Goal: Information Seeking & Learning: Learn about a topic

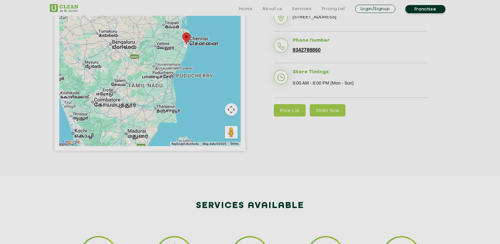
scroll to position [189, 0]
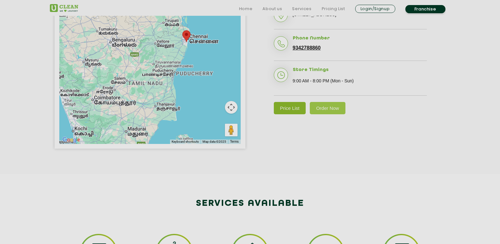
click at [282, 114] on link "Price List" at bounding box center [290, 108] width 32 height 12
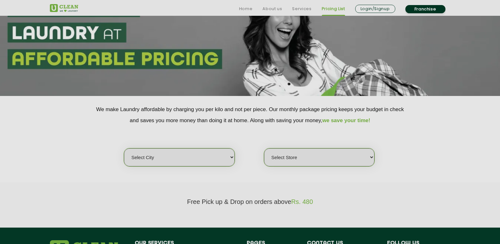
scroll to position [63, 0]
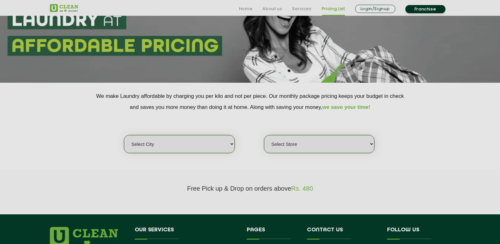
click at [219, 139] on select "Select city [GEOGRAPHIC_DATA] [GEOGRAPHIC_DATA] [GEOGRAPHIC_DATA] [GEOGRAPHIC_D…" at bounding box center [179, 144] width 110 height 18
select select "11"
click at [124, 135] on select "Select city [GEOGRAPHIC_DATA] [GEOGRAPHIC_DATA] [GEOGRAPHIC_DATA] [GEOGRAPHIC_D…" at bounding box center [179, 144] width 110 height 18
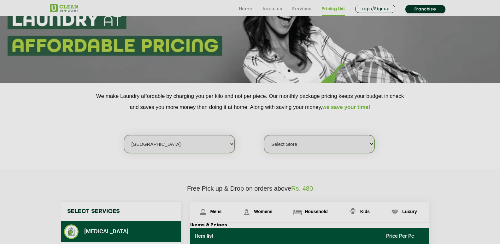
click at [287, 147] on select "Select Store [GEOGRAPHIC_DATA][PERSON_NAME] UClean Navalur UClean Chitlapakkam …" at bounding box center [319, 144] width 110 height 18
select select "427"
click at [264, 135] on select "Select Store [GEOGRAPHIC_DATA][PERSON_NAME] UClean Navalur UClean Chitlapakkam …" at bounding box center [319, 144] width 110 height 18
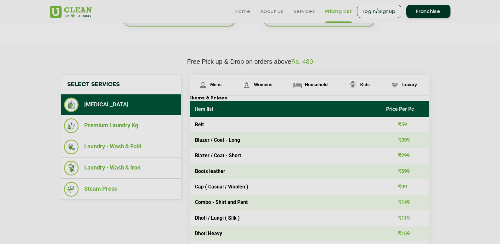
scroll to position [189, 0]
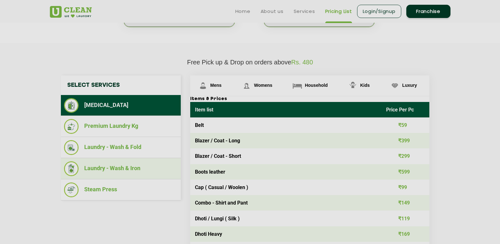
click at [102, 171] on li "Laundry - Wash & Iron" at bounding box center [121, 168] width 114 height 15
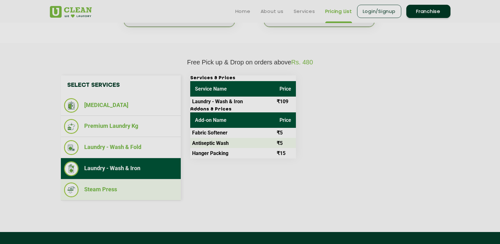
click at [123, 193] on li "Steam Press" at bounding box center [121, 189] width 114 height 15
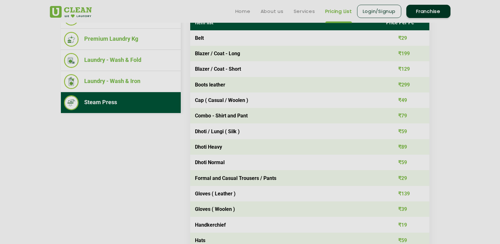
scroll to position [221, 0]
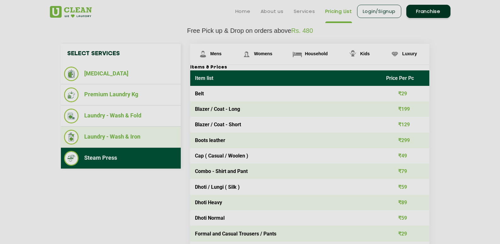
click at [99, 142] on li "Laundry - Wash & Iron" at bounding box center [121, 137] width 114 height 15
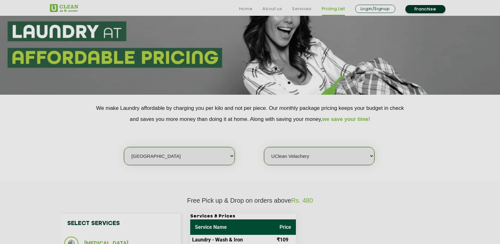
scroll to position [95, 0]
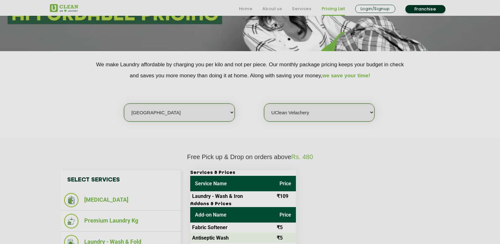
click at [384, 196] on div "Services & Prices Service Name Price Laundry - Wash & Iron ₹109 Addons & Prices…" at bounding box center [314, 211] width 259 height 83
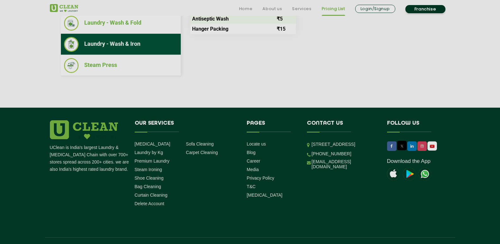
scroll to position [315, 0]
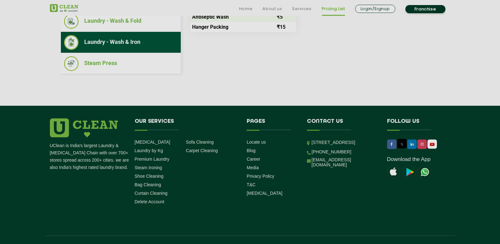
click at [62, 93] on section "Free Pick up & Drop on orders above Rs. 480 Select Services [MEDICAL_DATA] Prem…" at bounding box center [250, 11] width 500 height 189
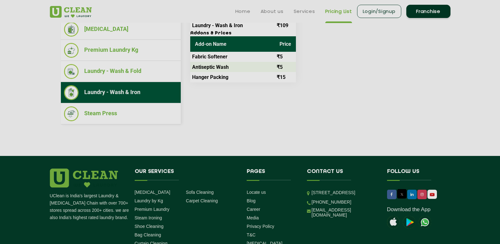
scroll to position [252, 0]
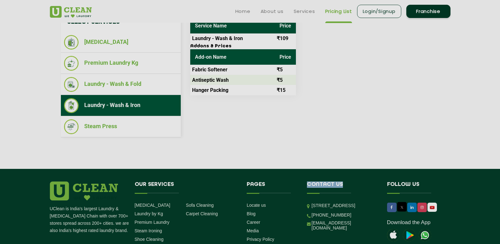
drag, startPoint x: 307, startPoint y: 184, endPoint x: 368, endPoint y: 185, distance: 60.6
click at [368, 185] on h4 "Contact us" at bounding box center [342, 187] width 71 height 12
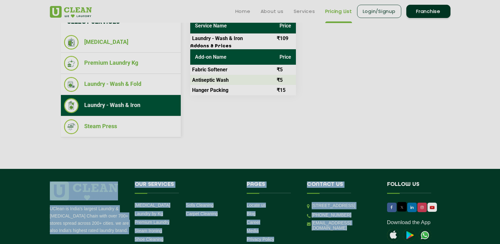
drag, startPoint x: 388, startPoint y: 184, endPoint x: 443, endPoint y: 183, distance: 54.6
click at [443, 183] on div "UClean is India's largest Laundry & [MEDICAL_DATA] Chain with over 700+ stores …" at bounding box center [250, 225] width 410 height 89
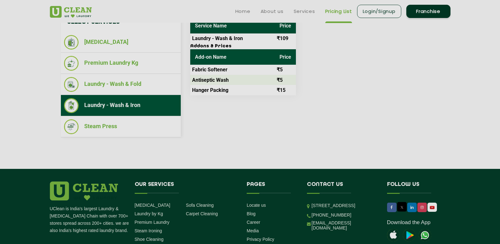
click at [210, 148] on section "Free Pick up & Drop on orders above Rs. 480 Select Services [MEDICAL_DATA] Prem…" at bounding box center [250, 74] width 500 height 189
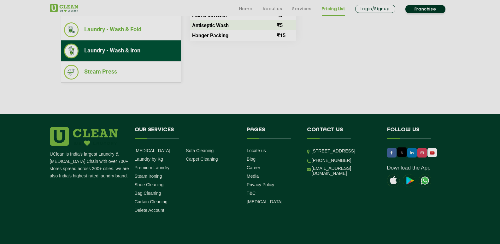
scroll to position [328, 0]
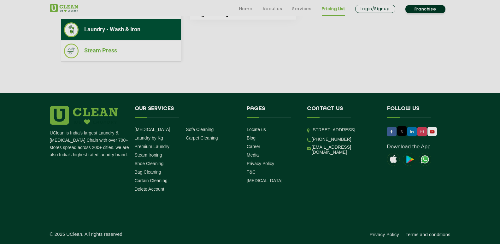
click at [245, 200] on div "UClean is India's largest Laundry & [MEDICAL_DATA] Chain with over 700+ stores …" at bounding box center [250, 172] width 410 height 132
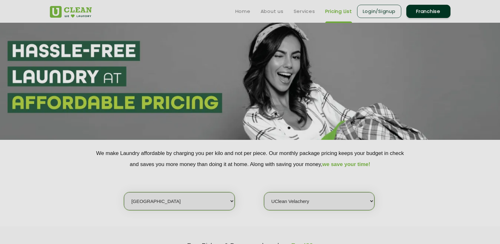
scroll to position [0, 0]
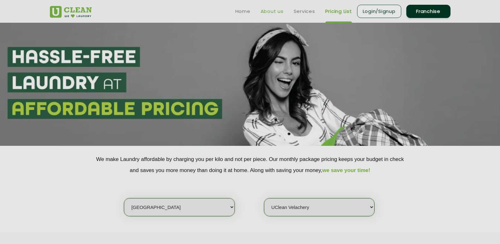
click at [266, 14] on link "About us" at bounding box center [272, 12] width 23 height 8
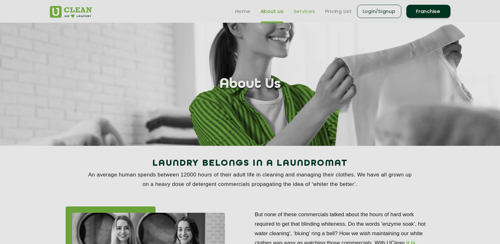
click at [304, 11] on link "Services" at bounding box center [304, 12] width 21 height 8
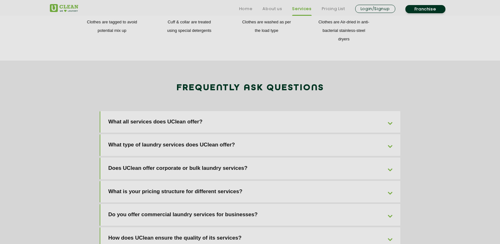
scroll to position [1073, 0]
